Goal: Find specific fact: Find specific fact

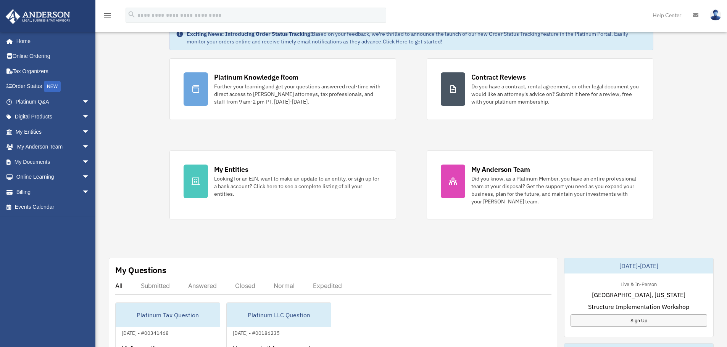
scroll to position [191, 0]
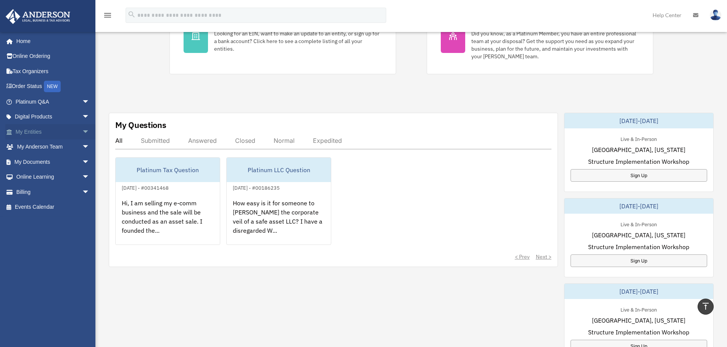
click at [71, 132] on link "My Entities arrow_drop_down" at bounding box center [53, 131] width 96 height 15
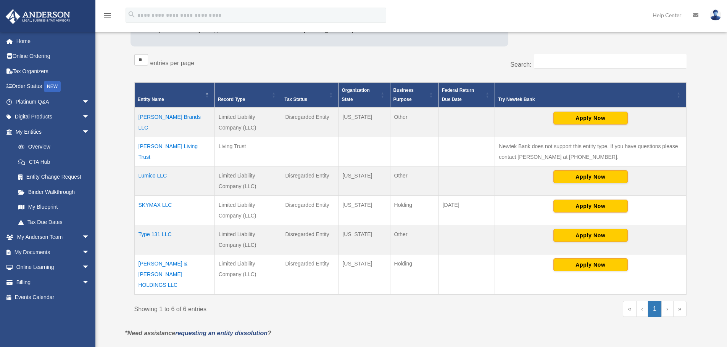
scroll to position [127, 0]
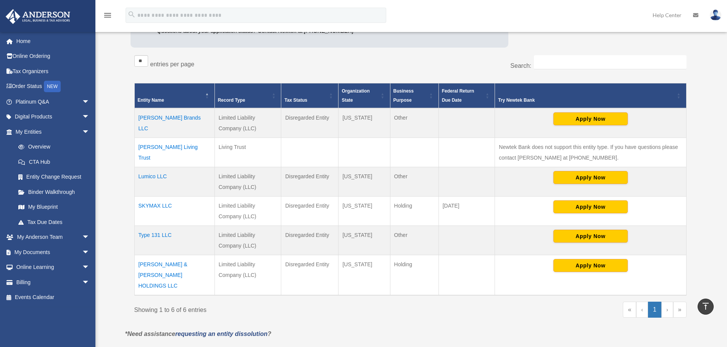
click at [148, 236] on td "Type 131 LLC" at bounding box center [174, 240] width 80 height 29
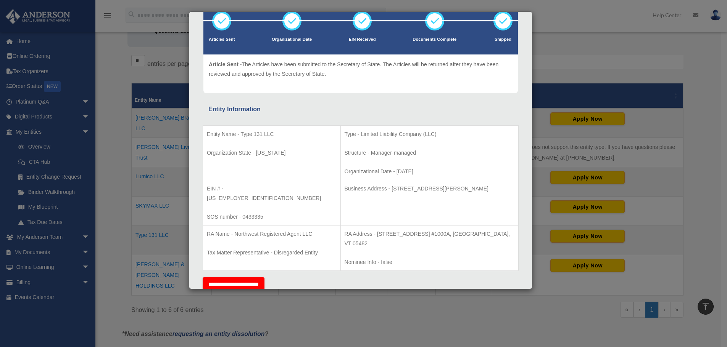
scroll to position [76, 0]
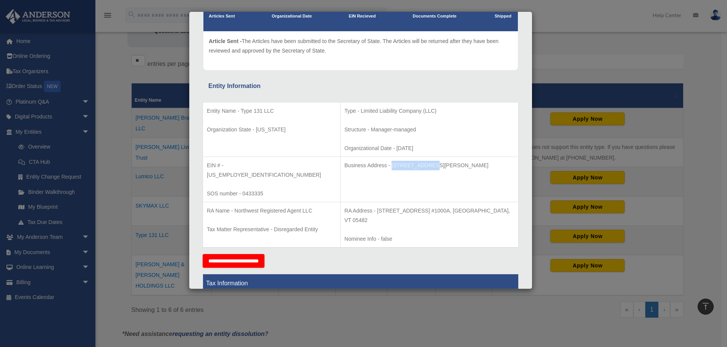
drag, startPoint x: 377, startPoint y: 164, endPoint x: 416, endPoint y: 165, distance: 38.9
click at [416, 165] on p "Business Address - [STREET_ADDRESS][PERSON_NAME]" at bounding box center [429, 166] width 170 height 10
copy p "[STREET_ADDRESS][PERSON_NAME]"
drag, startPoint x: 439, startPoint y: 164, endPoint x: 420, endPoint y: 164, distance: 19.5
click at [420, 164] on p "Business Address - [STREET_ADDRESS][PERSON_NAME]" at bounding box center [429, 166] width 170 height 10
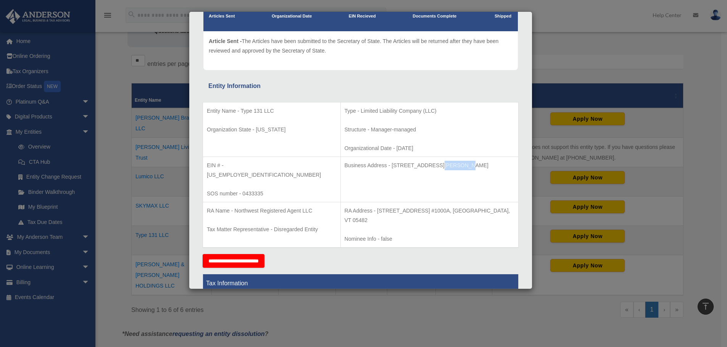
copy p "Suite 100"
